Goal: Information Seeking & Learning: Learn about a topic

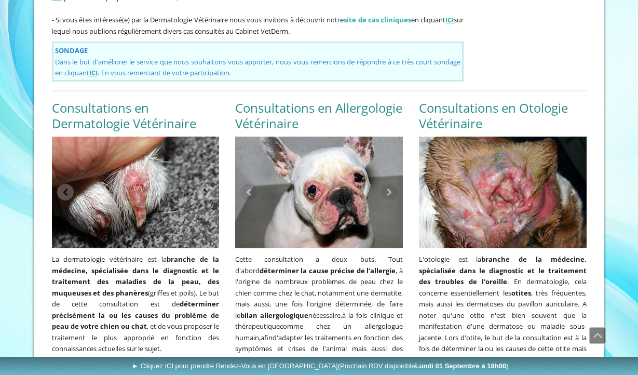
scroll to position [807, 0]
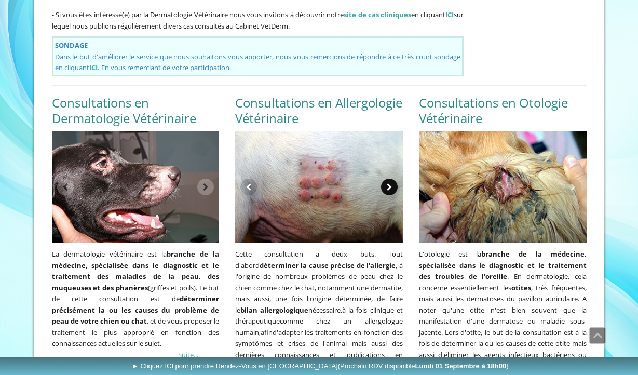
click at [391, 179] on link at bounding box center [389, 187] width 17 height 17
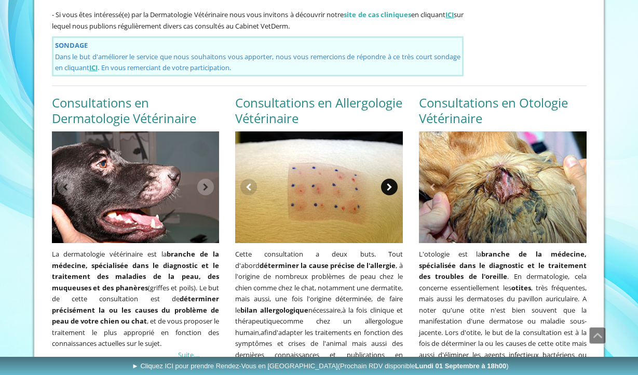
click at [391, 179] on link at bounding box center [389, 187] width 17 height 17
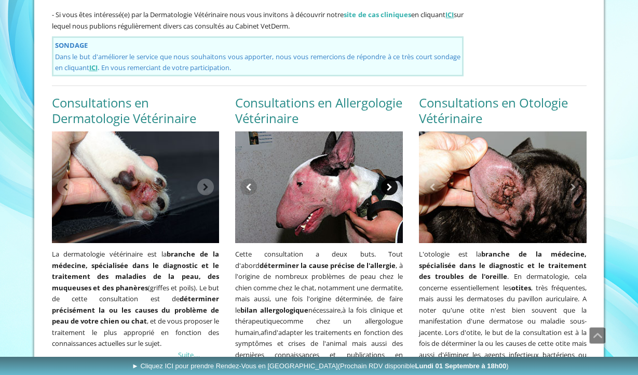
click at [391, 179] on link at bounding box center [389, 187] width 17 height 17
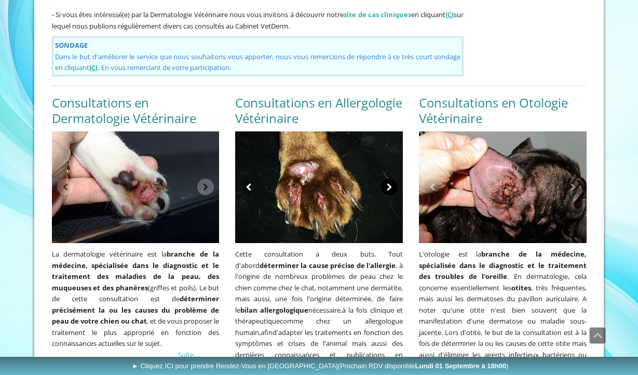
click at [391, 179] on link at bounding box center [389, 187] width 17 height 17
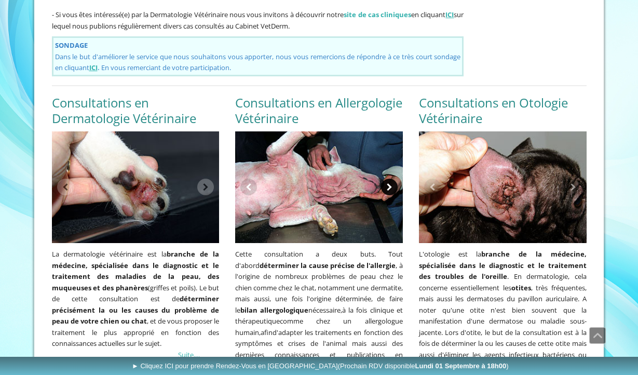
click at [391, 179] on link at bounding box center [389, 187] width 17 height 17
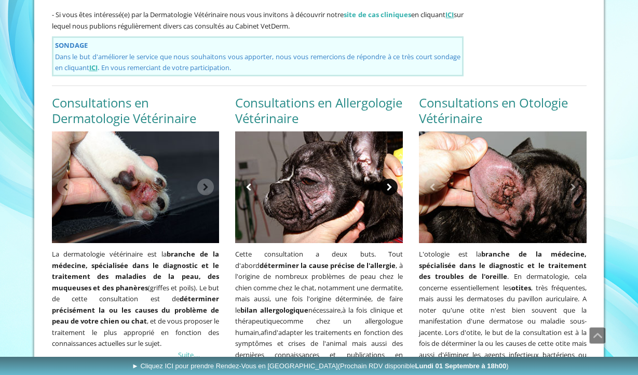
click at [391, 179] on link at bounding box center [389, 187] width 17 height 17
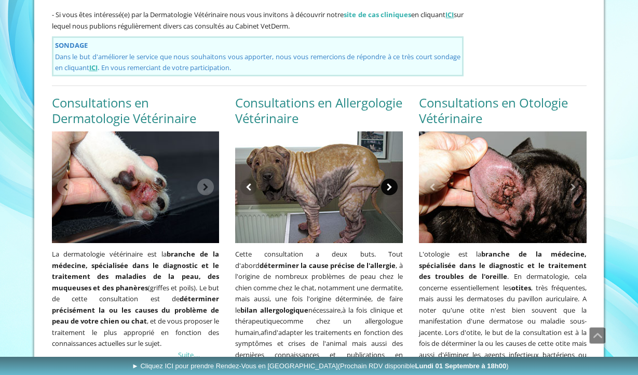
click at [391, 179] on link at bounding box center [389, 187] width 17 height 17
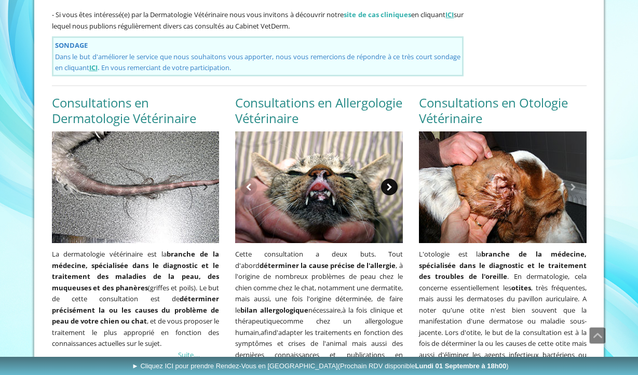
click at [391, 179] on link at bounding box center [389, 187] width 17 height 17
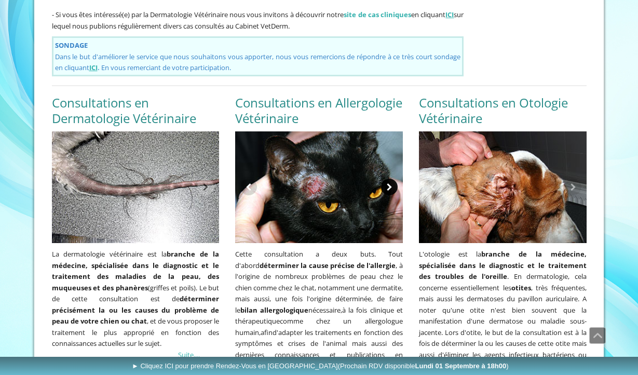
click at [391, 179] on link at bounding box center [389, 187] width 17 height 17
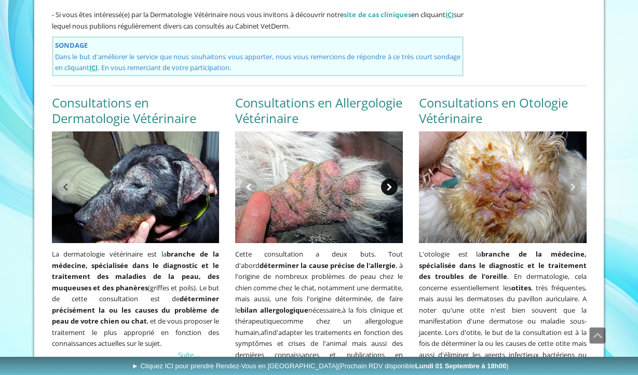
click at [391, 179] on link at bounding box center [389, 187] width 17 height 17
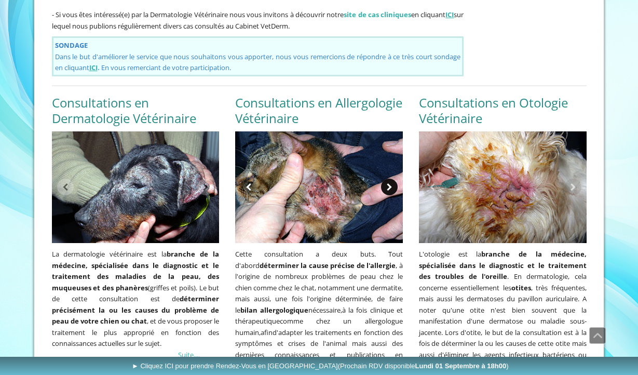
click at [391, 179] on link at bounding box center [389, 187] width 17 height 17
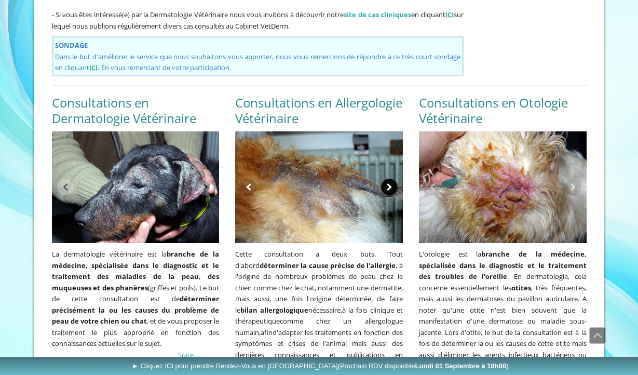
click at [391, 179] on link at bounding box center [389, 187] width 17 height 17
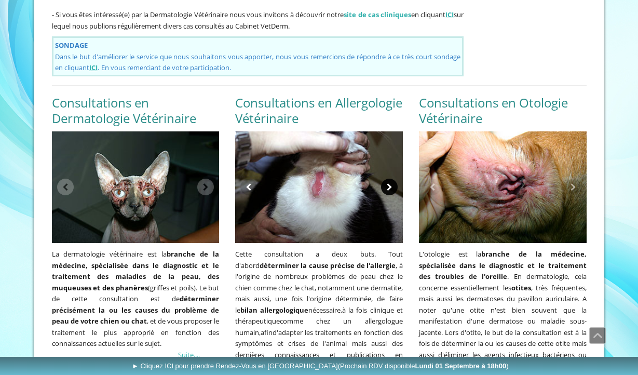
click at [391, 179] on link at bounding box center [389, 187] width 17 height 17
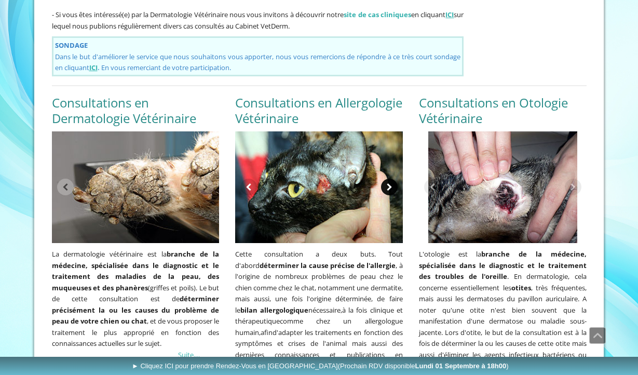
click at [391, 179] on link at bounding box center [389, 187] width 17 height 17
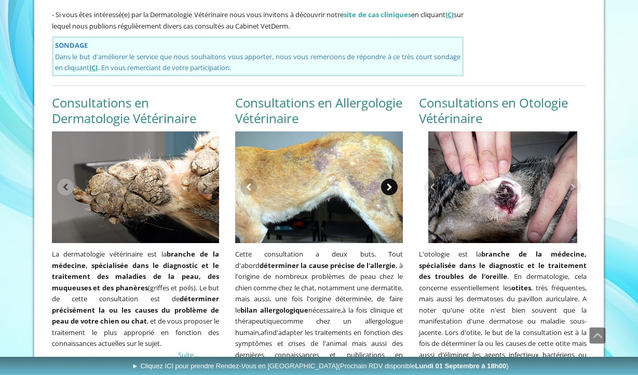
click at [391, 179] on link at bounding box center [389, 187] width 17 height 17
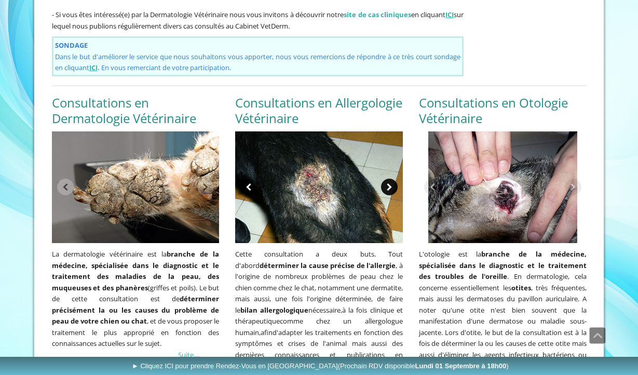
click at [391, 179] on link at bounding box center [389, 187] width 17 height 17
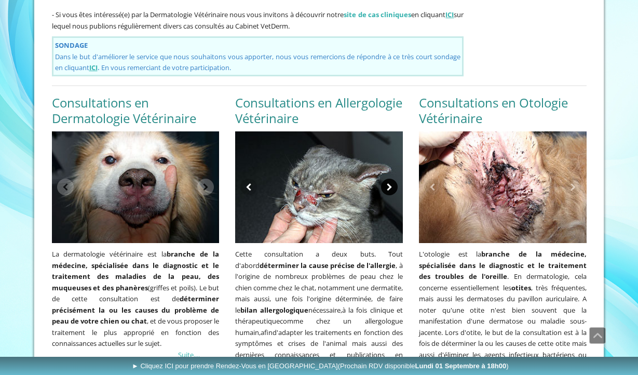
click at [387, 179] on link at bounding box center [389, 187] width 17 height 17
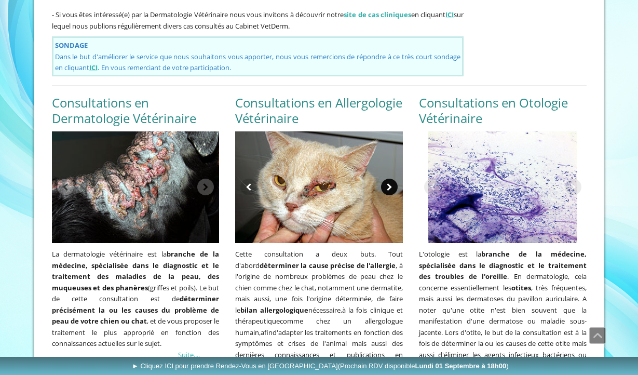
click at [387, 179] on link at bounding box center [389, 187] width 17 height 17
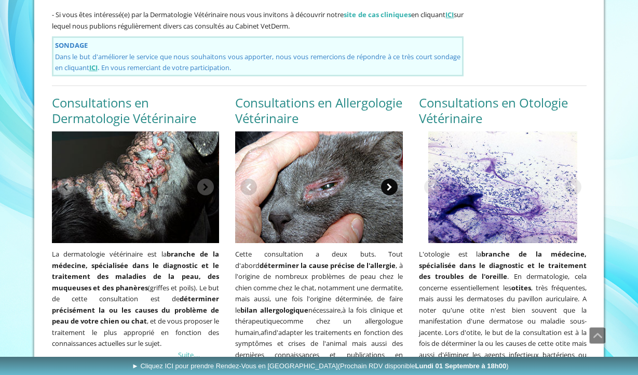
click at [387, 179] on link at bounding box center [389, 187] width 17 height 17
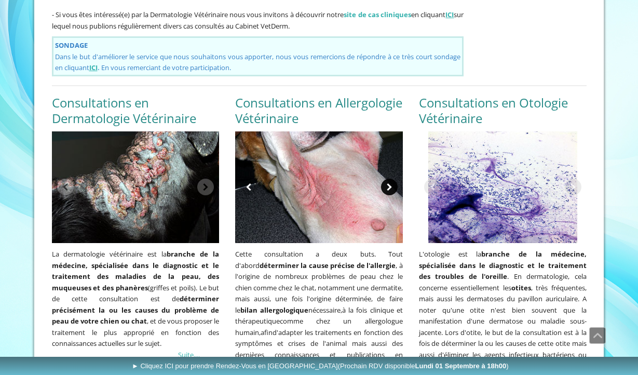
click at [387, 179] on link at bounding box center [389, 187] width 17 height 17
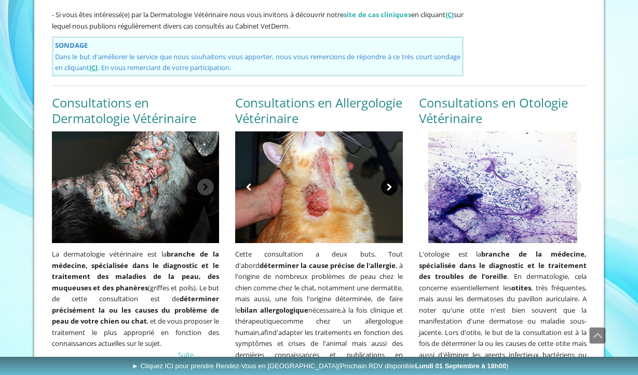
click at [387, 179] on link at bounding box center [389, 187] width 17 height 17
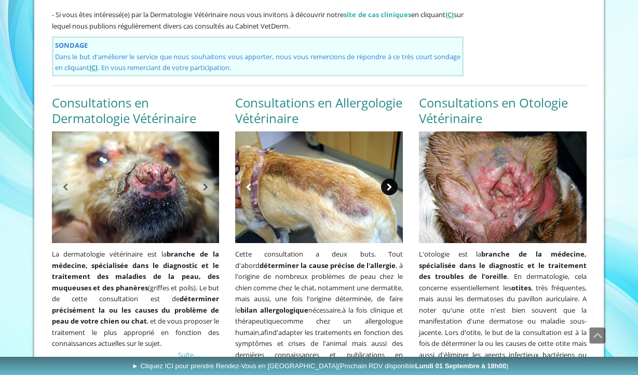
click at [387, 179] on link at bounding box center [389, 187] width 17 height 17
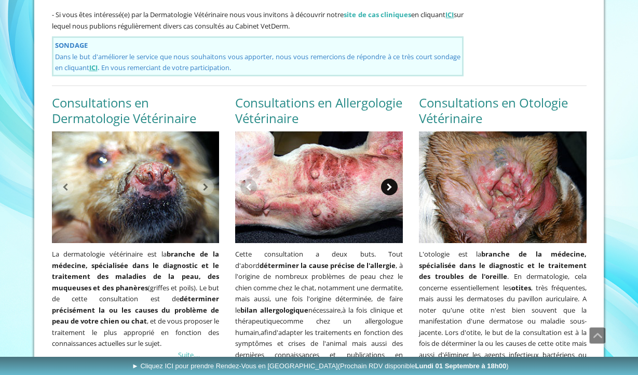
click at [387, 179] on link at bounding box center [389, 187] width 17 height 17
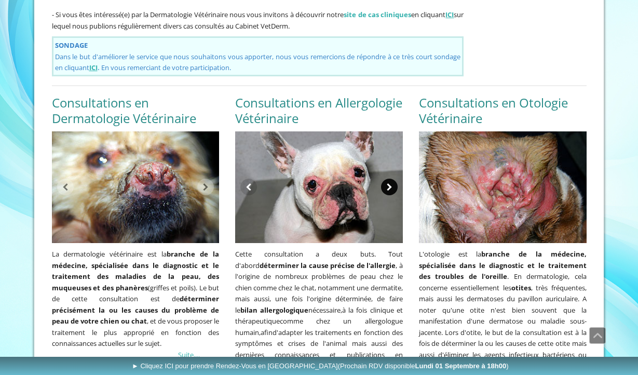
click at [387, 179] on link at bounding box center [389, 187] width 17 height 17
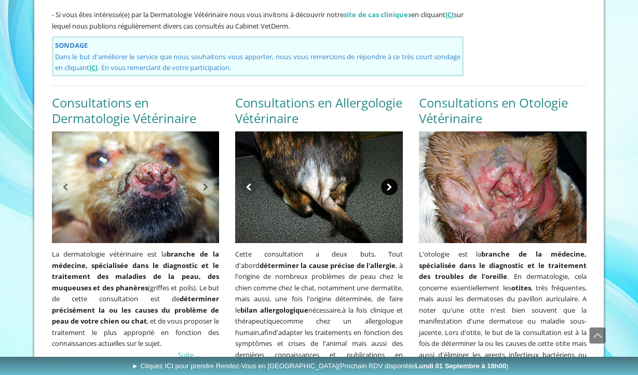
click at [387, 179] on link at bounding box center [389, 187] width 17 height 17
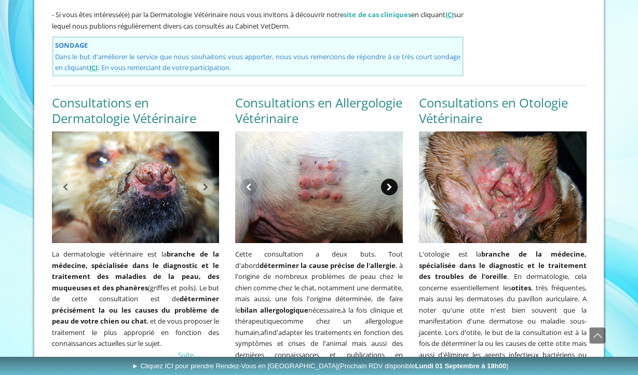
click at [387, 179] on link at bounding box center [389, 187] width 17 height 17
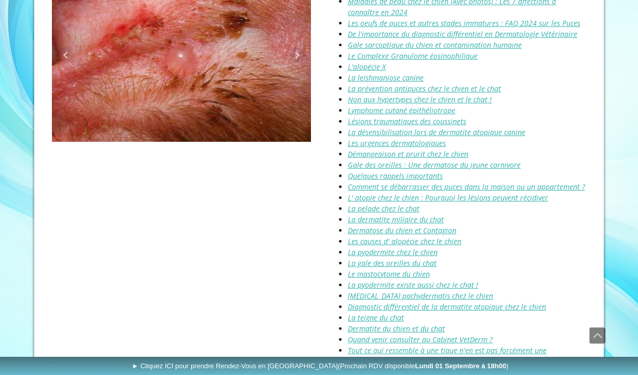
scroll to position [1277, 0]
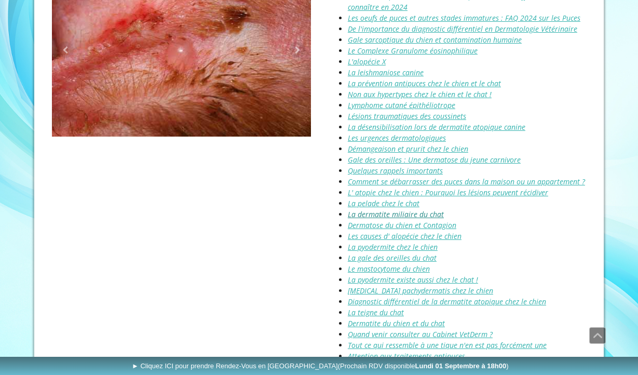
click at [424, 209] on link "La dermatite miliaire du chat" at bounding box center [396, 214] width 96 height 10
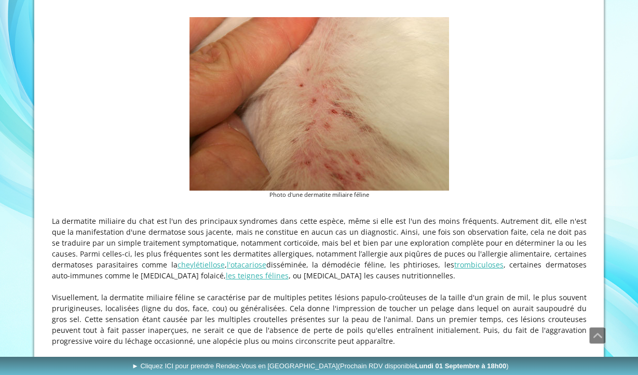
scroll to position [273, 0]
click at [178, 268] on link "cheylétiellose" at bounding box center [201, 264] width 47 height 10
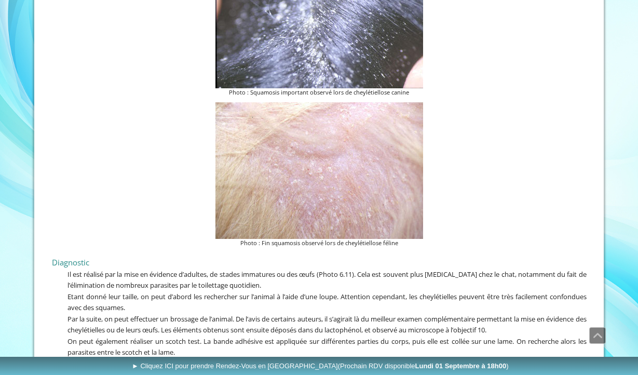
scroll to position [2154, 0]
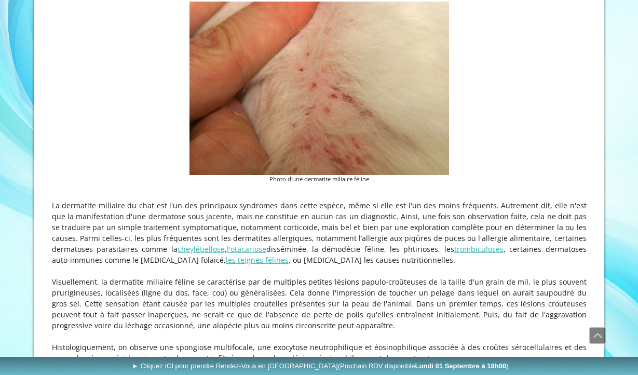
scroll to position [292, 0]
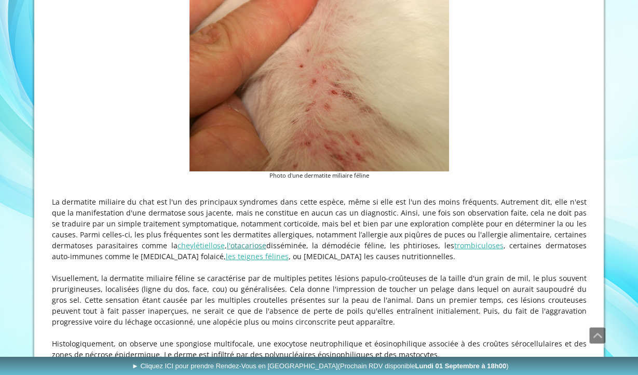
click at [227, 249] on link "l'otacariose" at bounding box center [246, 245] width 39 height 10
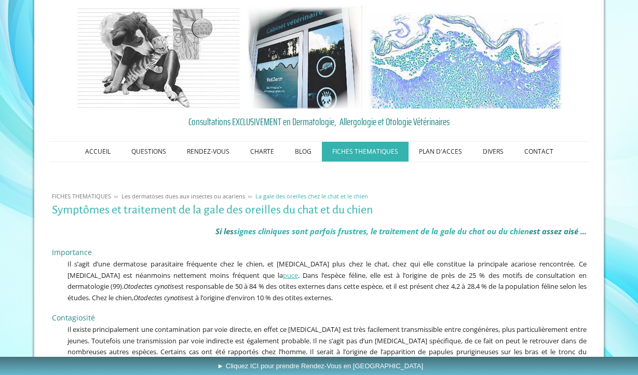
scroll to position [113, 0]
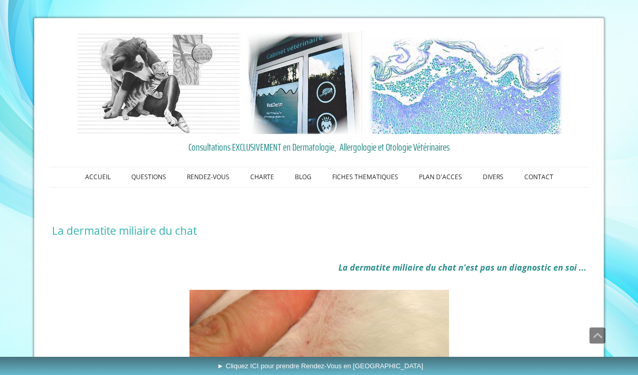
scroll to position [292, 0]
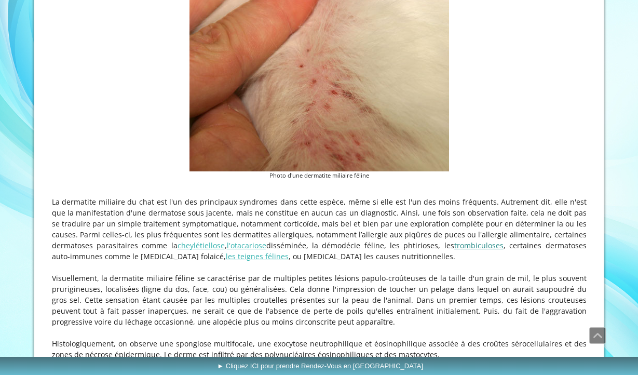
click at [454, 248] on link "trombiculoses" at bounding box center [478, 245] width 49 height 10
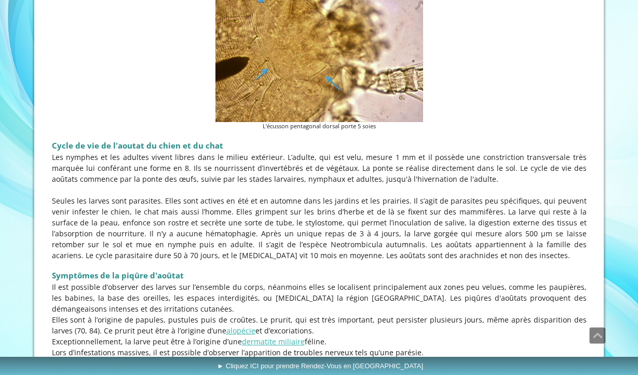
scroll to position [878, 0]
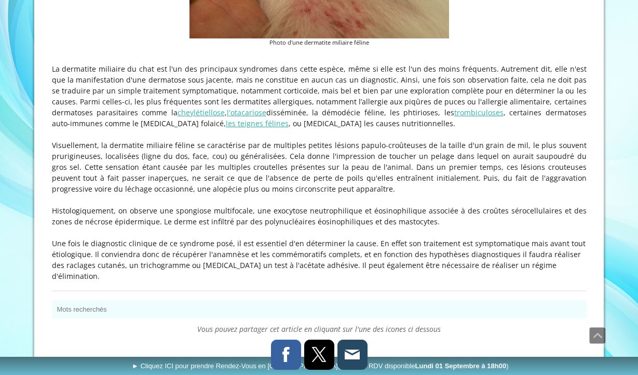
scroll to position [422, 0]
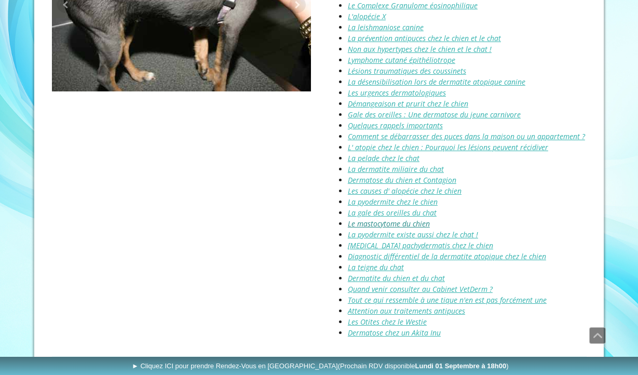
scroll to position [1324, 0]
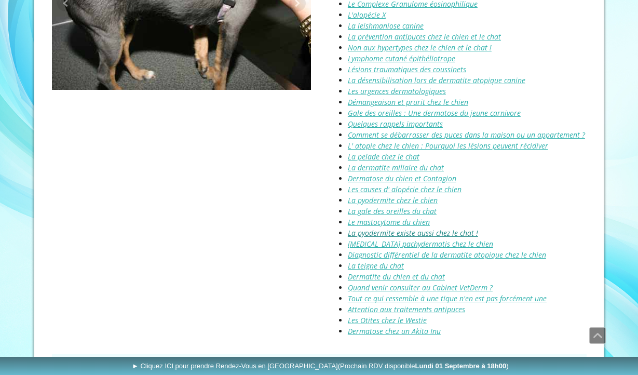
click at [382, 228] on link "La pyodermite existe aussi chez le chat !" at bounding box center [413, 233] width 130 height 10
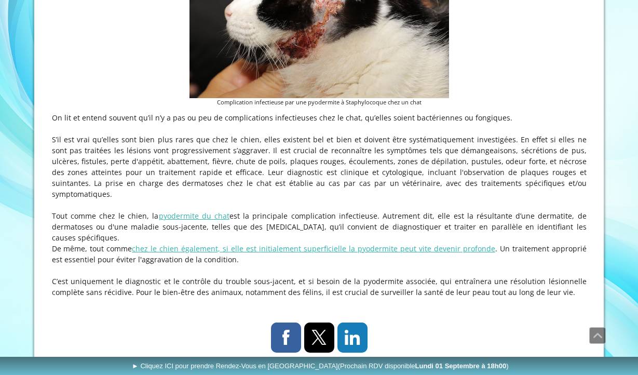
scroll to position [389, 0]
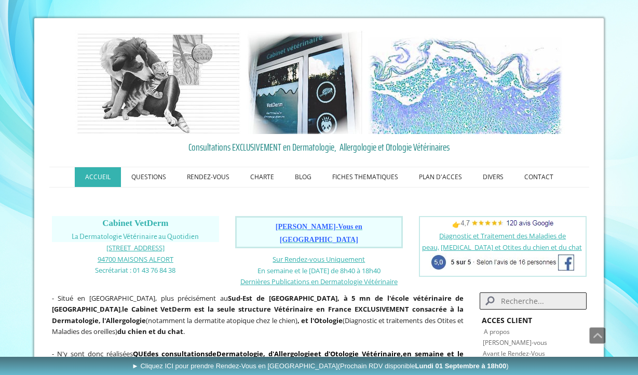
scroll to position [1324, 0]
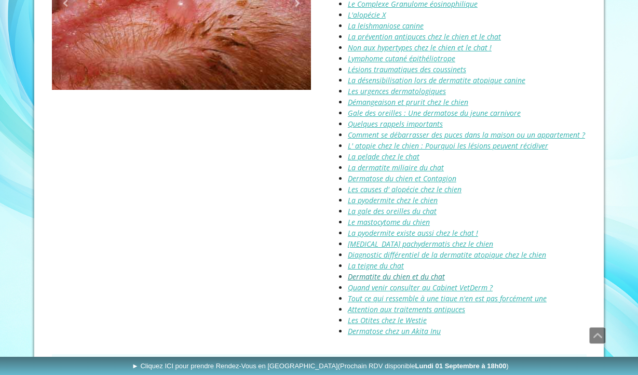
click at [374, 271] on link "Dermatite du chien et du chat" at bounding box center [396, 276] width 97 height 10
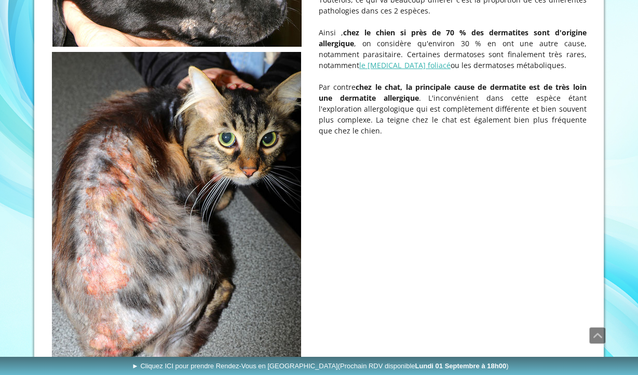
scroll to position [397, 0]
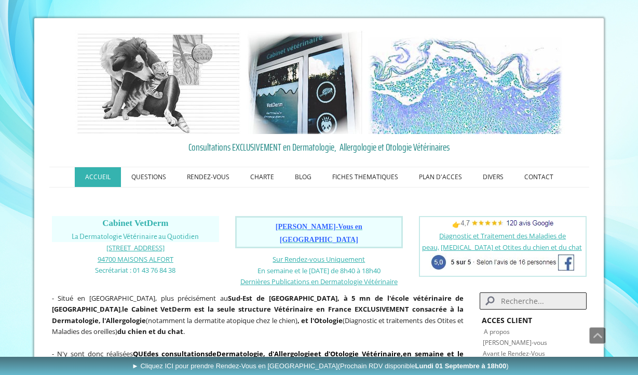
scroll to position [1324, 0]
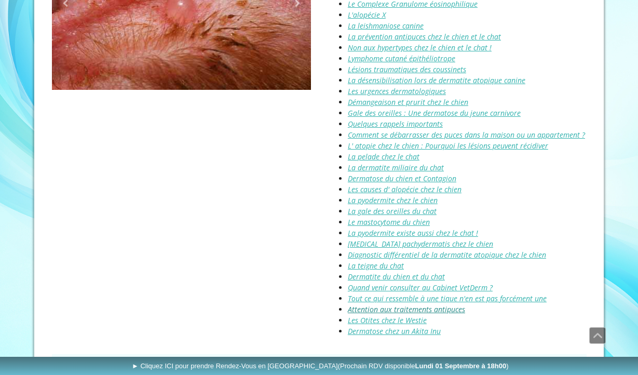
click at [380, 304] on link "Attention aux traitements antipuces" at bounding box center [406, 309] width 117 height 10
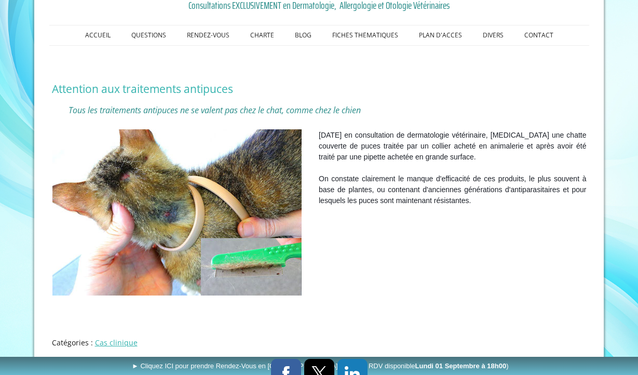
scroll to position [202, 0]
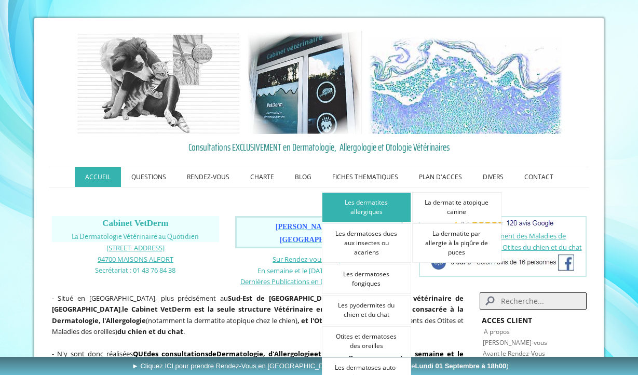
click at [365, 199] on link "Les dermatites allergiques" at bounding box center [366, 207] width 89 height 30
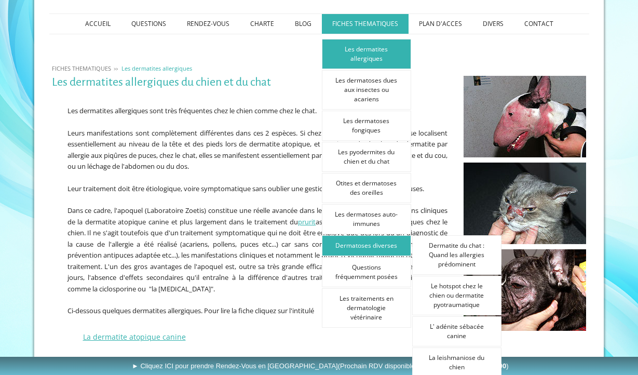
scroll to position [155, 0]
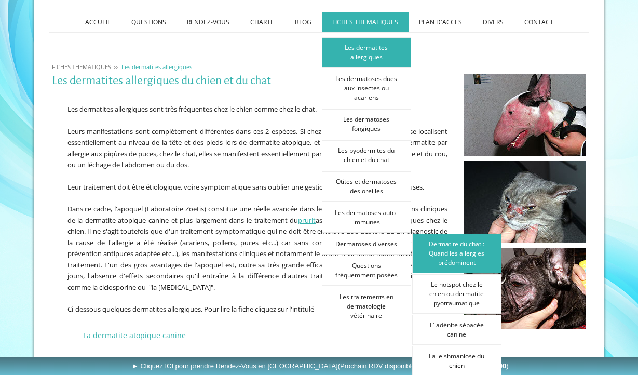
click at [450, 250] on link "Dermatite du chat : Quand les allergies prédominent" at bounding box center [456, 253] width 89 height 39
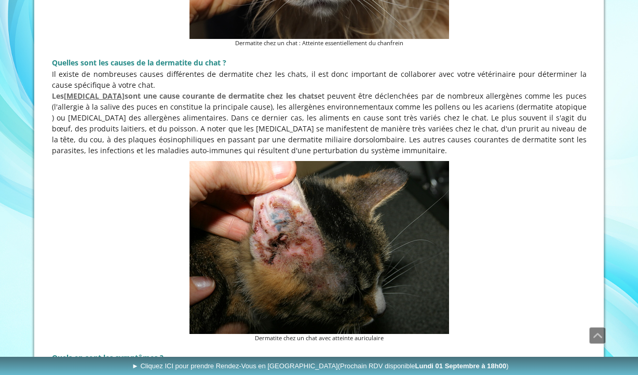
scroll to position [645, 0]
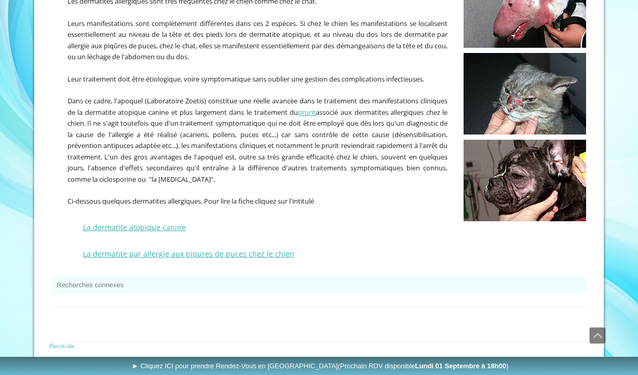
scroll to position [262, 0]
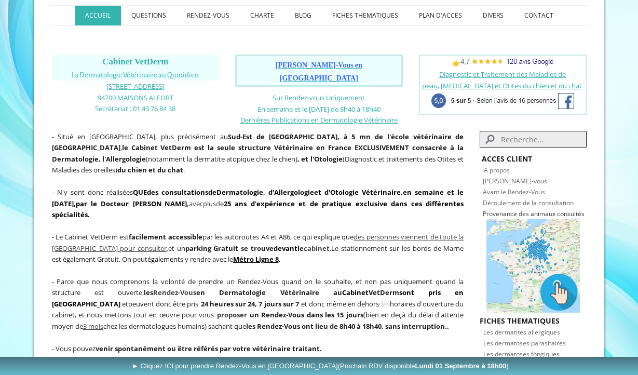
scroll to position [160, 0]
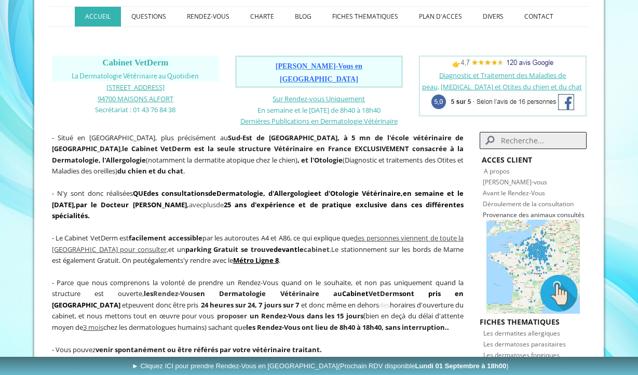
click at [513, 270] on img at bounding box center [532, 267] width 93 height 94
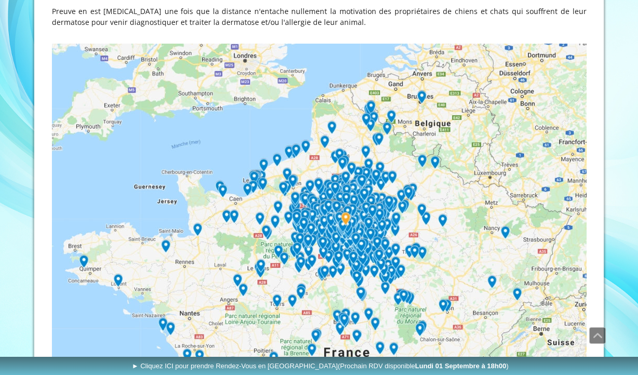
scroll to position [299, 0]
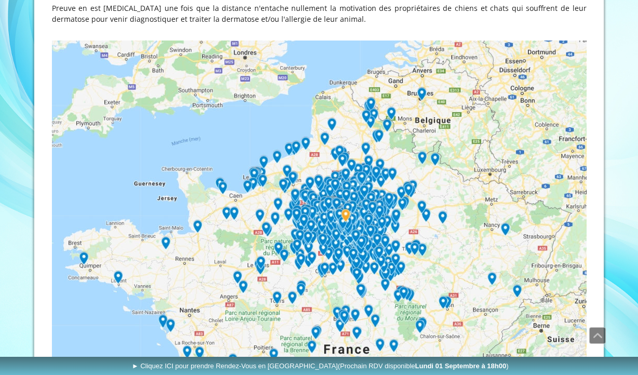
click at [333, 153] on img at bounding box center [319, 309] width 535 height 538
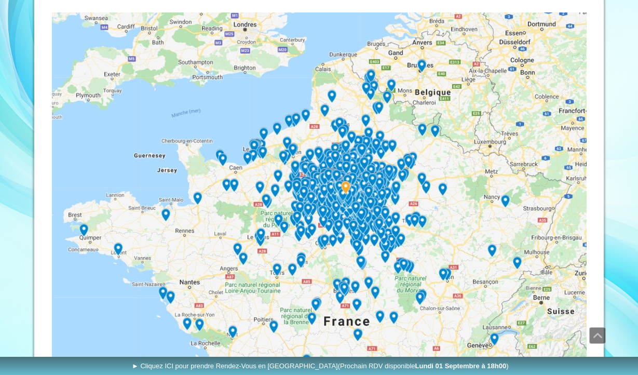
scroll to position [407, 0]
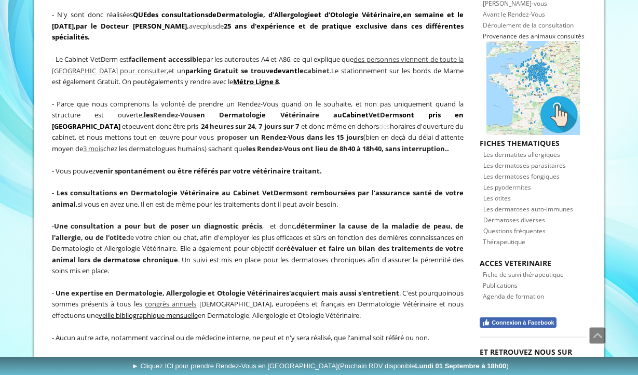
scroll to position [340, 0]
